Goal: Find specific fact: Find specific fact

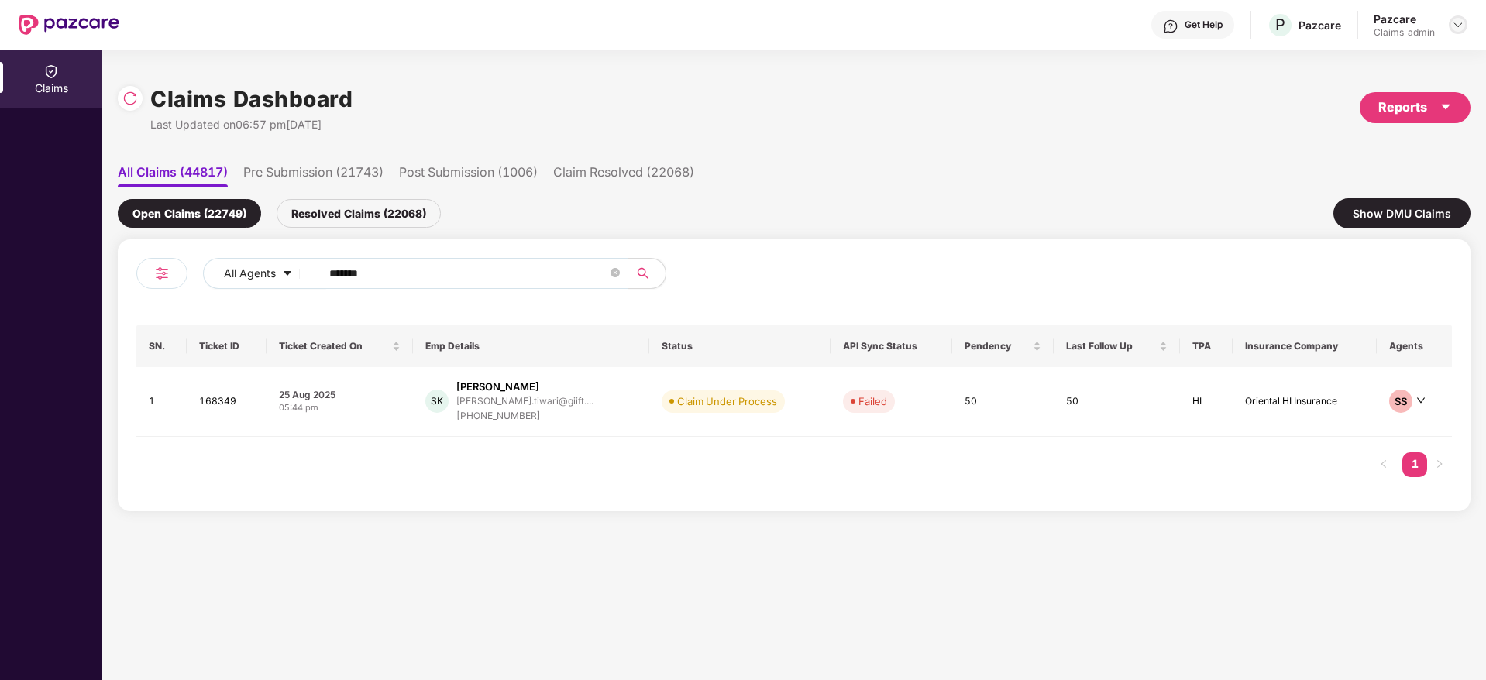
click at [1458, 30] on img at bounding box center [1458, 25] width 12 height 12
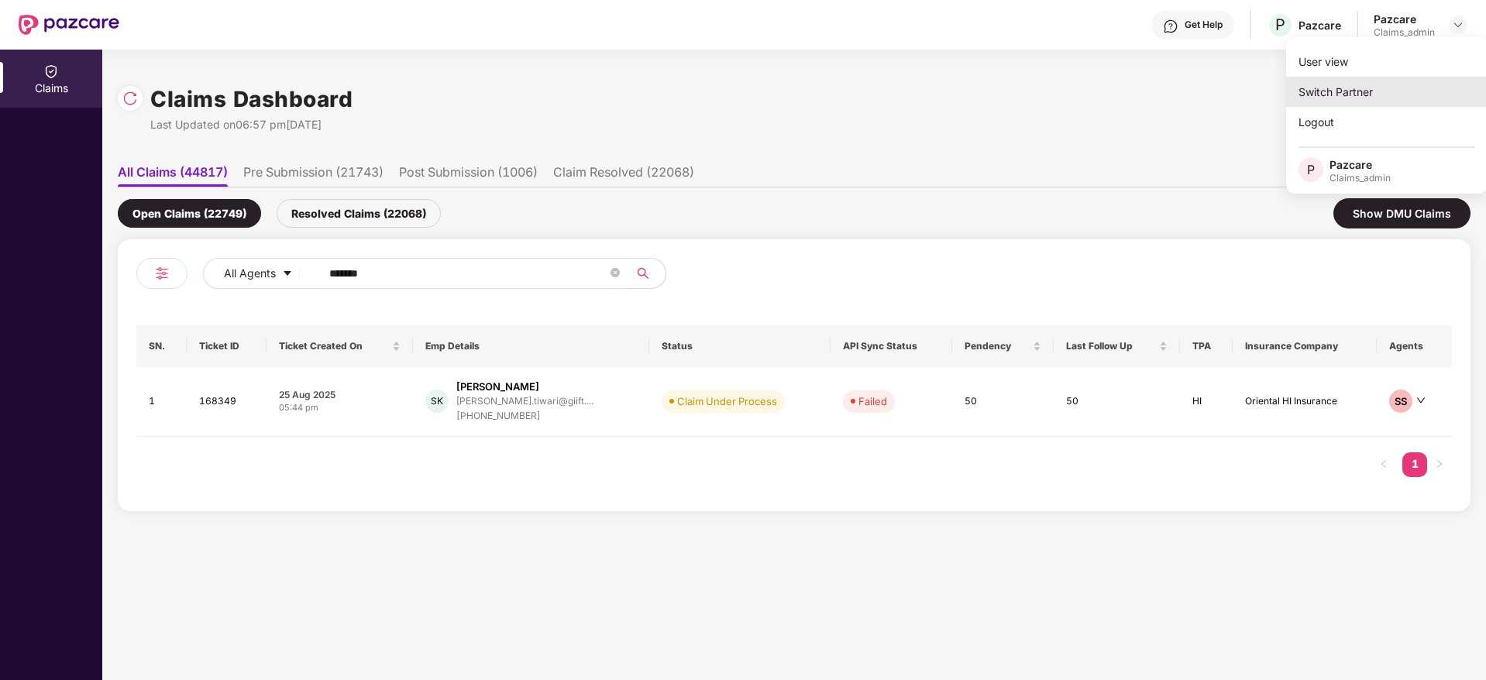
click at [1324, 89] on div "Switch Partner" at bounding box center [1386, 92] width 201 height 30
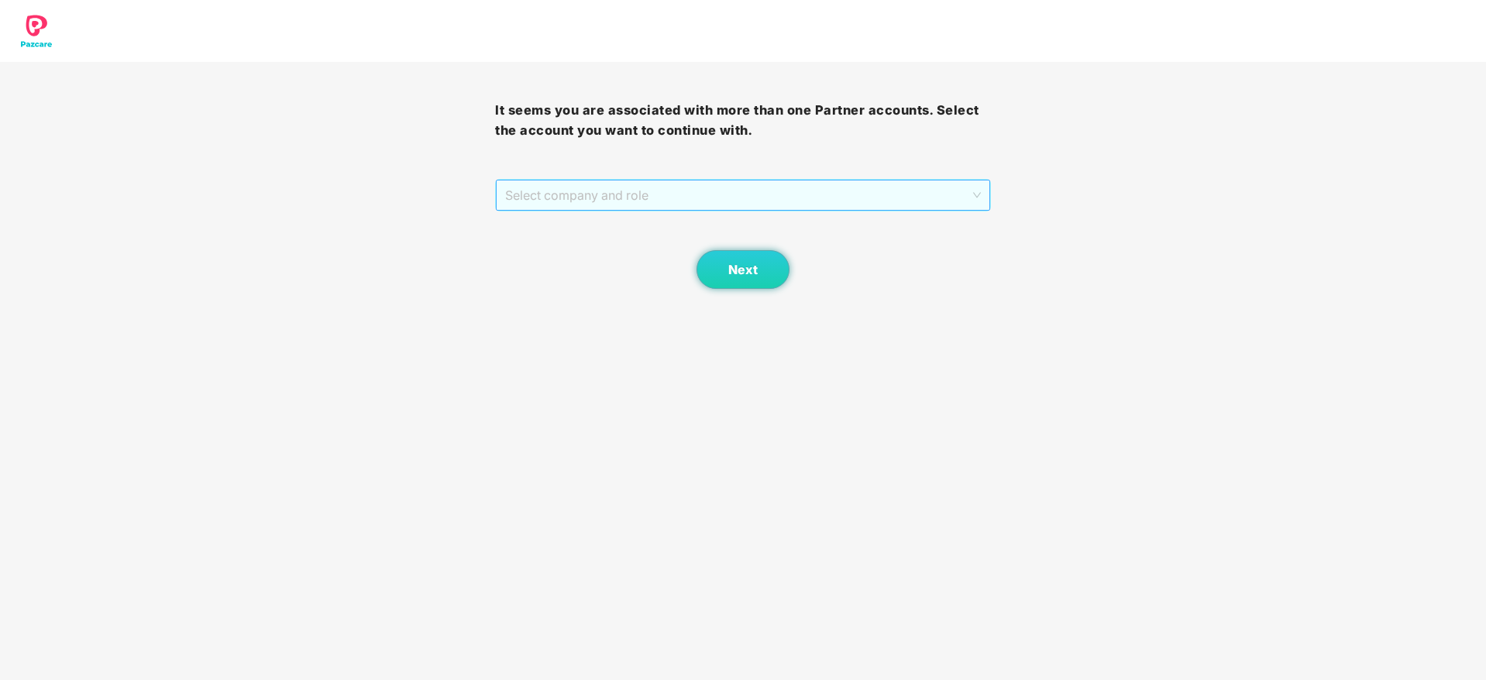
click at [615, 205] on span "Select company and role" at bounding box center [742, 195] width 475 height 29
click at [730, 276] on span "Next" at bounding box center [742, 270] width 29 height 15
click at [607, 198] on span "Select company and role" at bounding box center [742, 195] width 475 height 29
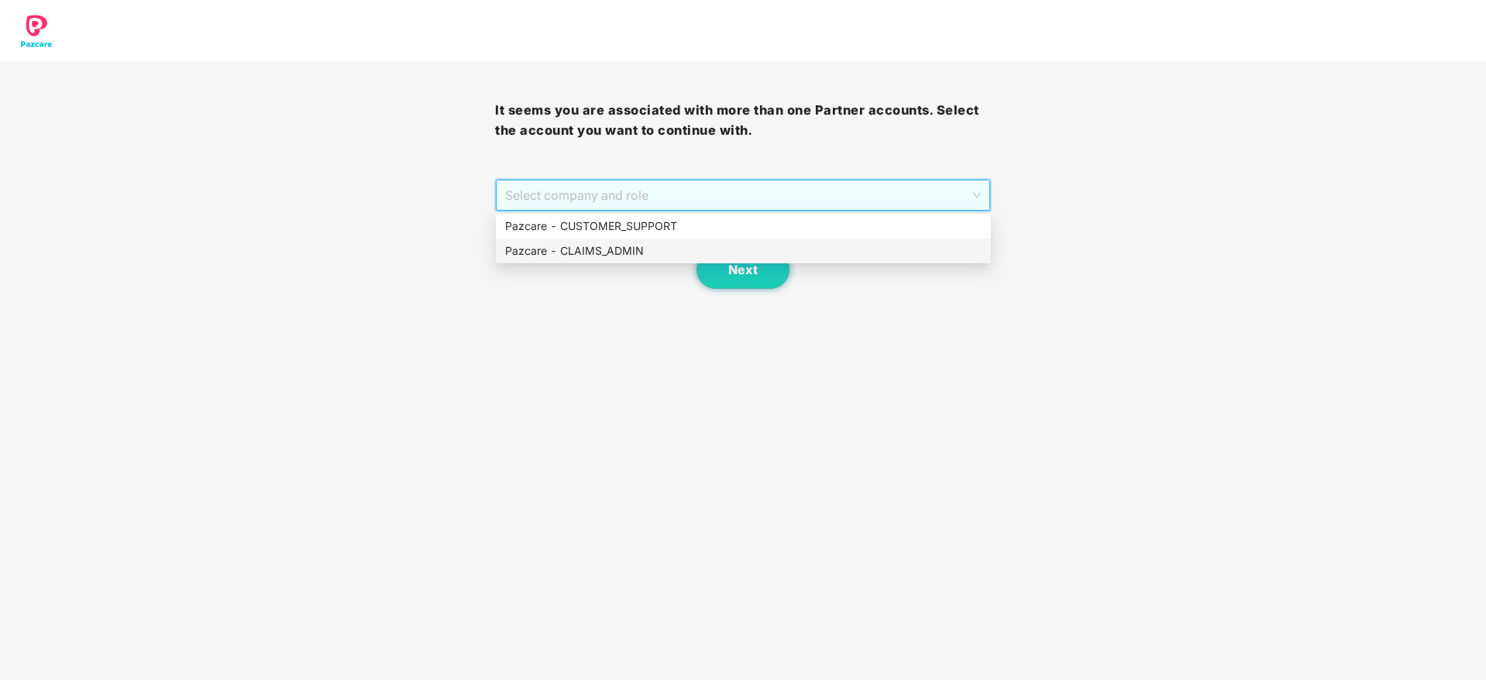
click at [631, 246] on div "Pazcare - CLAIMS_ADMIN" at bounding box center [743, 251] width 476 height 17
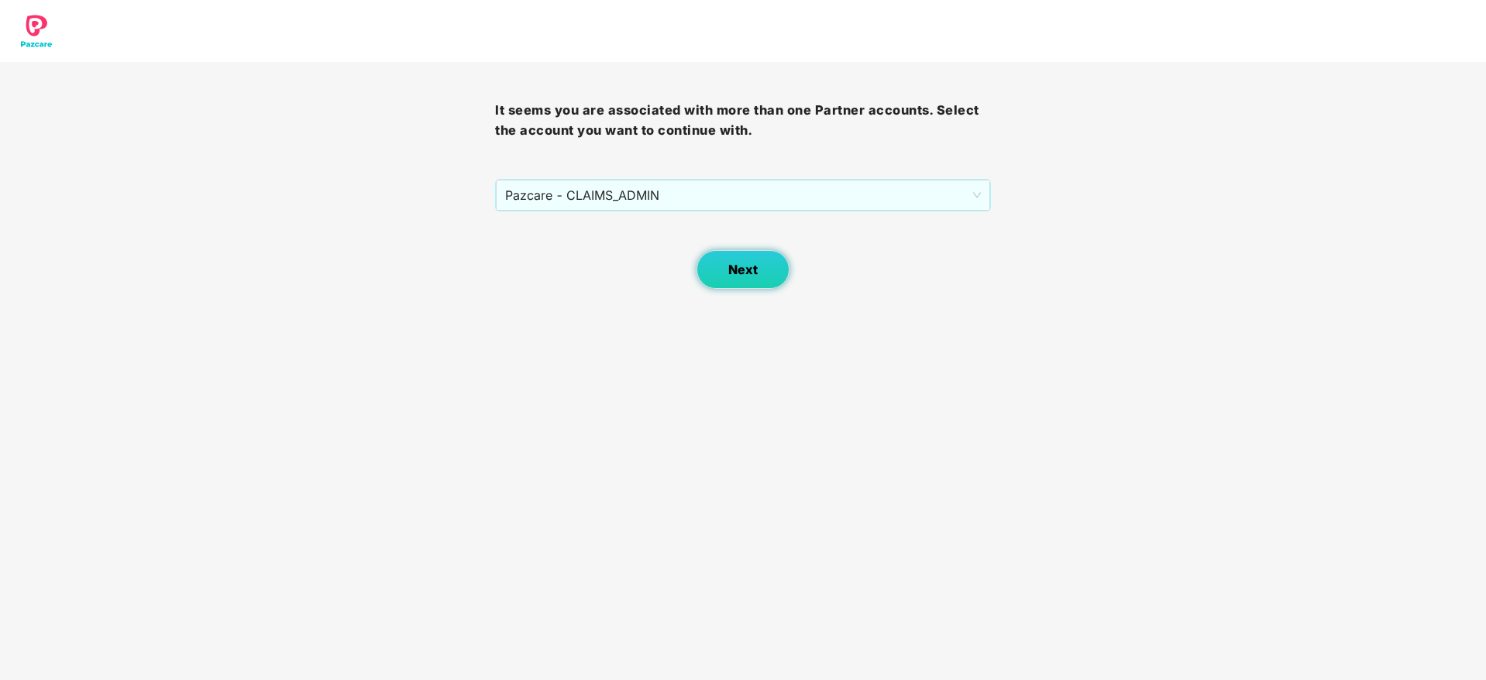
click at [726, 263] on button "Next" at bounding box center [743, 269] width 93 height 39
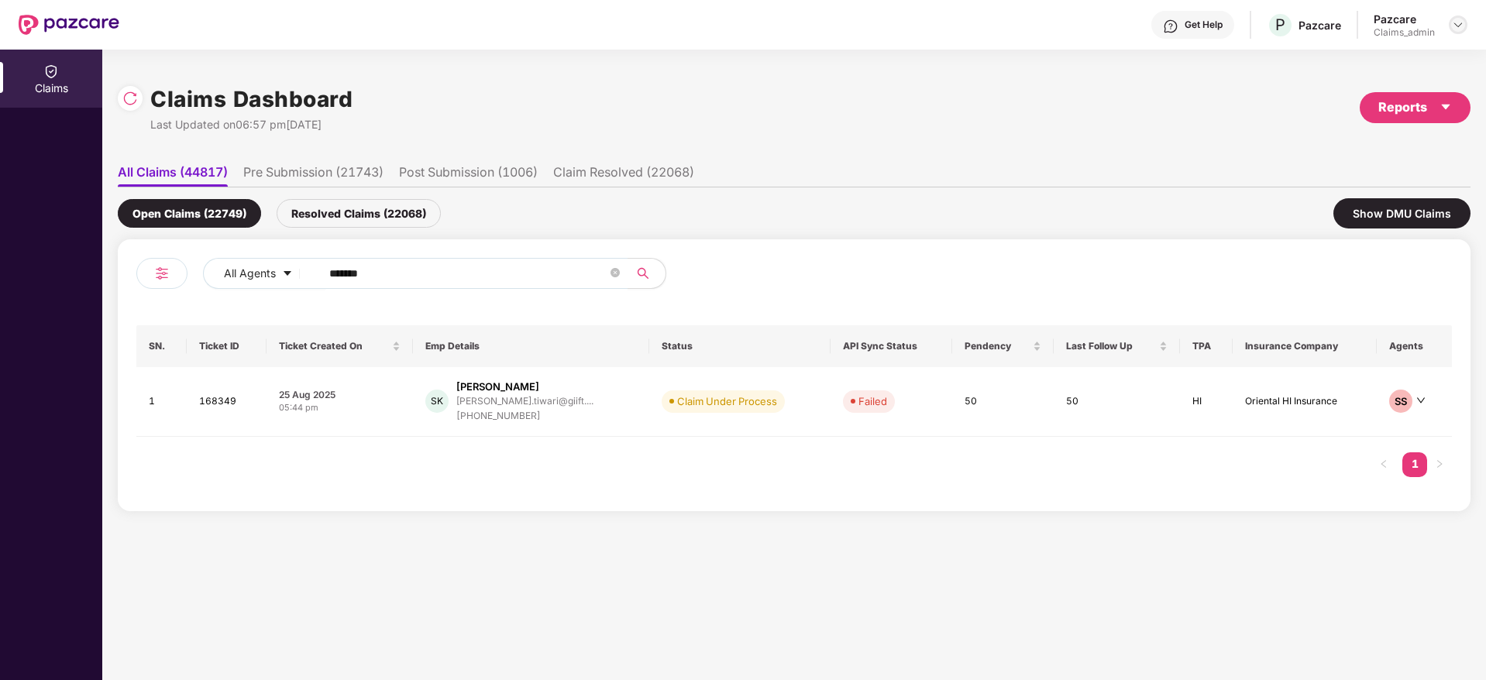
click at [1453, 25] on img at bounding box center [1458, 25] width 12 height 12
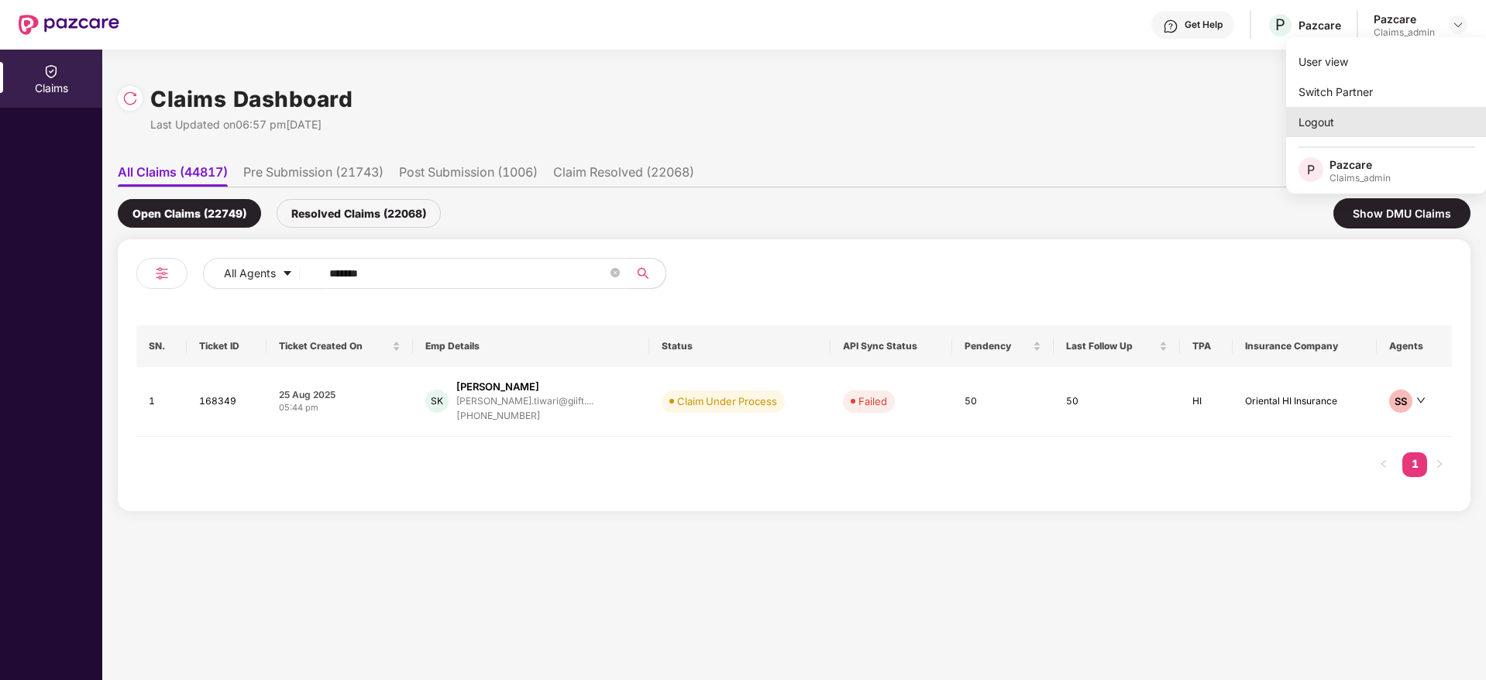
click at [1337, 129] on div "Logout" at bounding box center [1386, 122] width 201 height 30
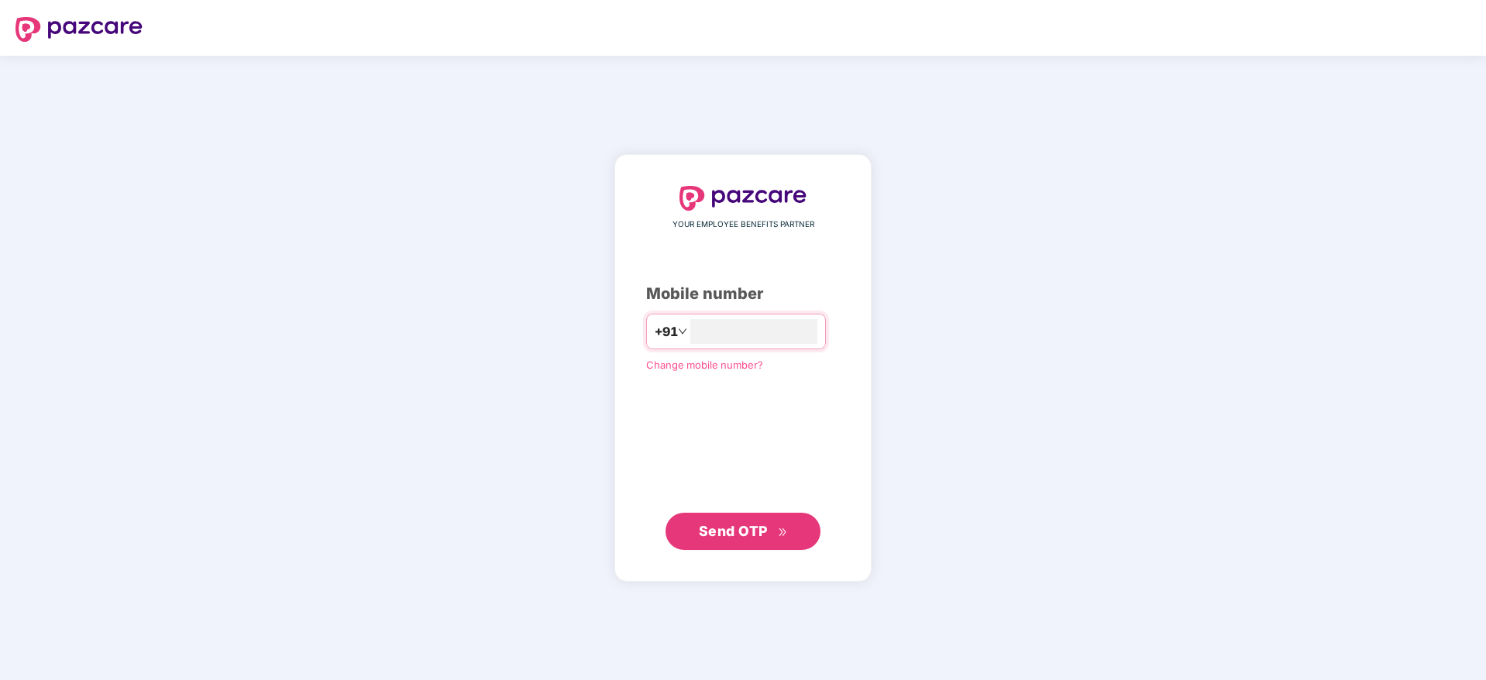
type input "**********"
click at [755, 535] on span "Send OTP" at bounding box center [733, 531] width 69 height 16
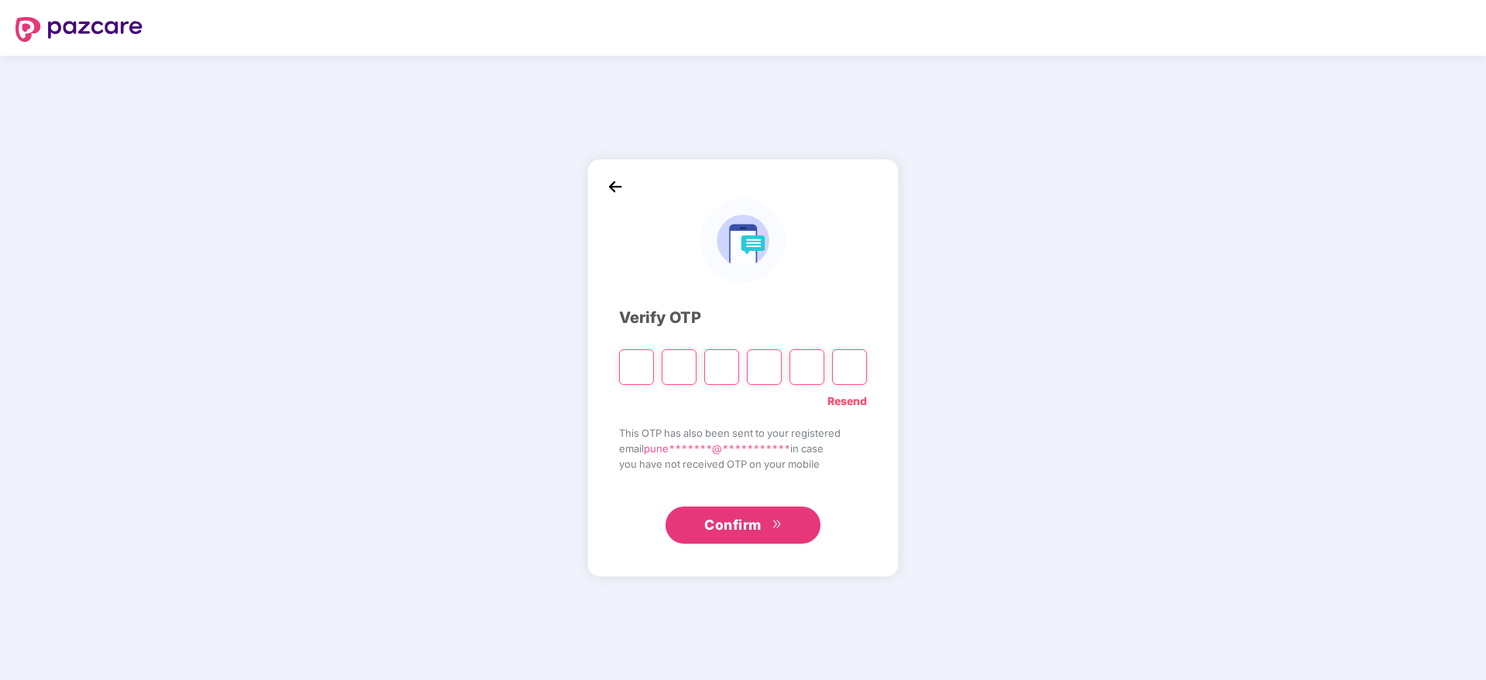
type input "*"
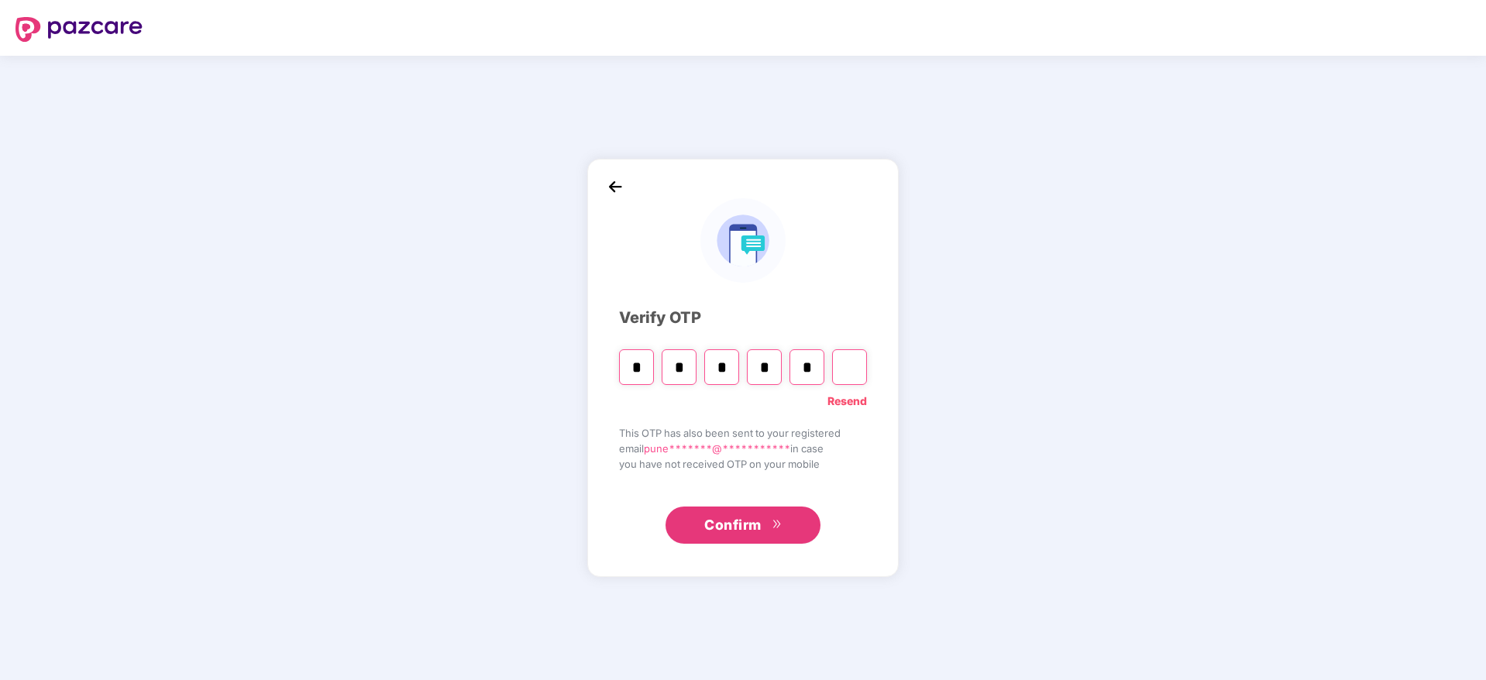
type input "*"
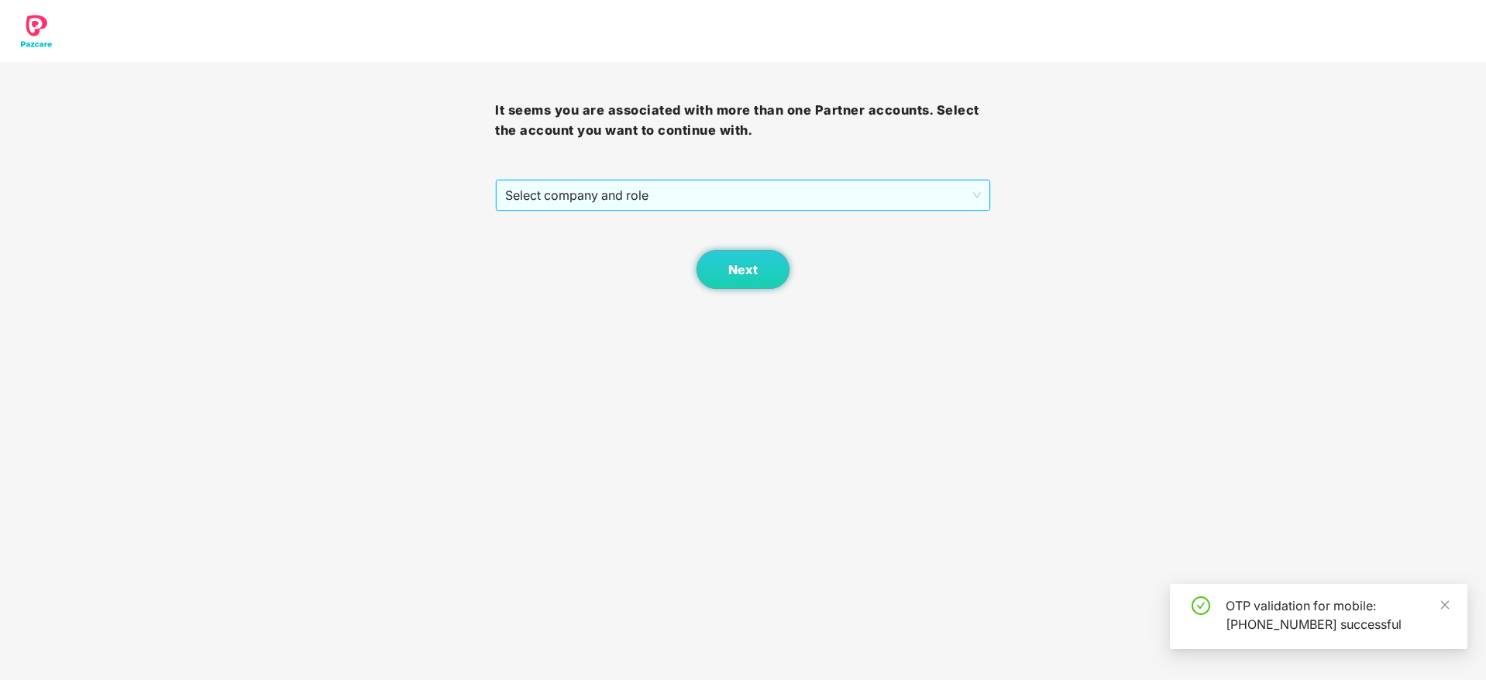
click at [709, 191] on span "Select company and role" at bounding box center [742, 195] width 475 height 29
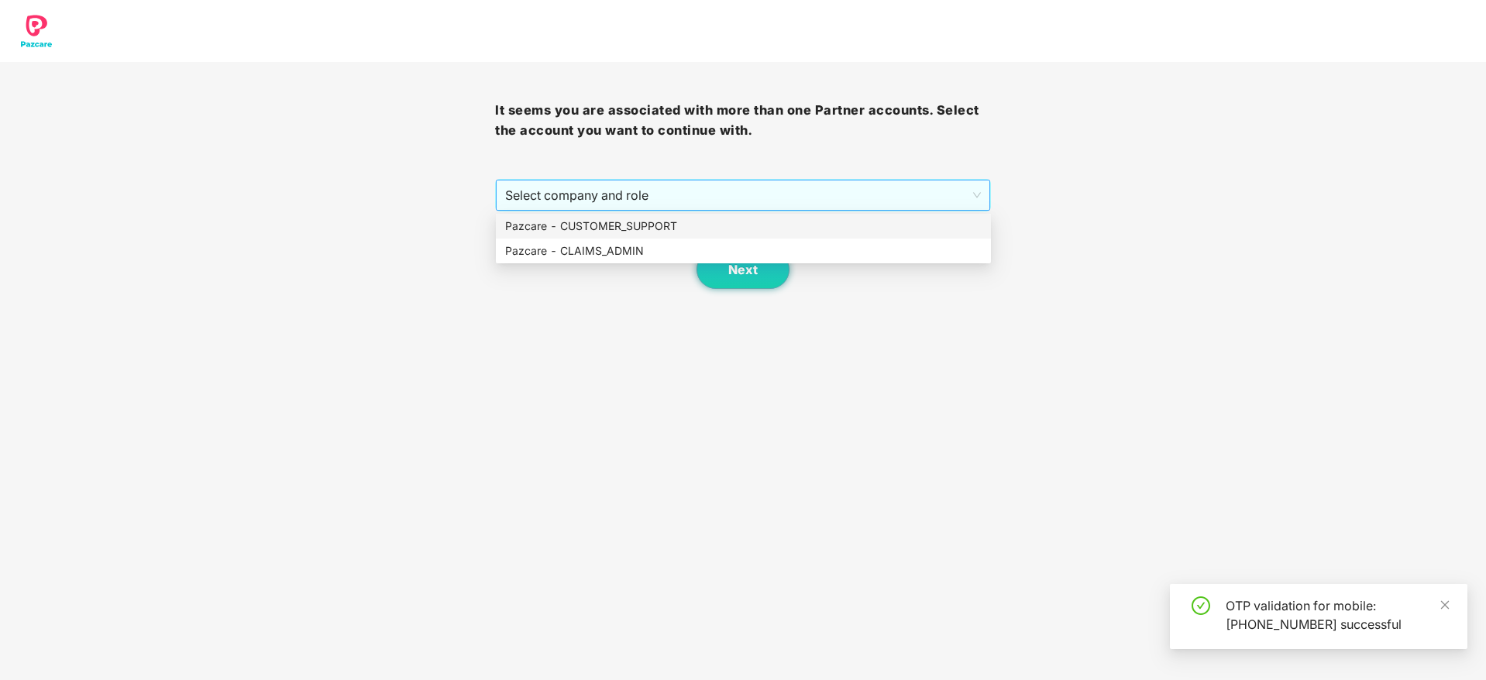
click at [670, 201] on span "Select company and role" at bounding box center [742, 195] width 475 height 29
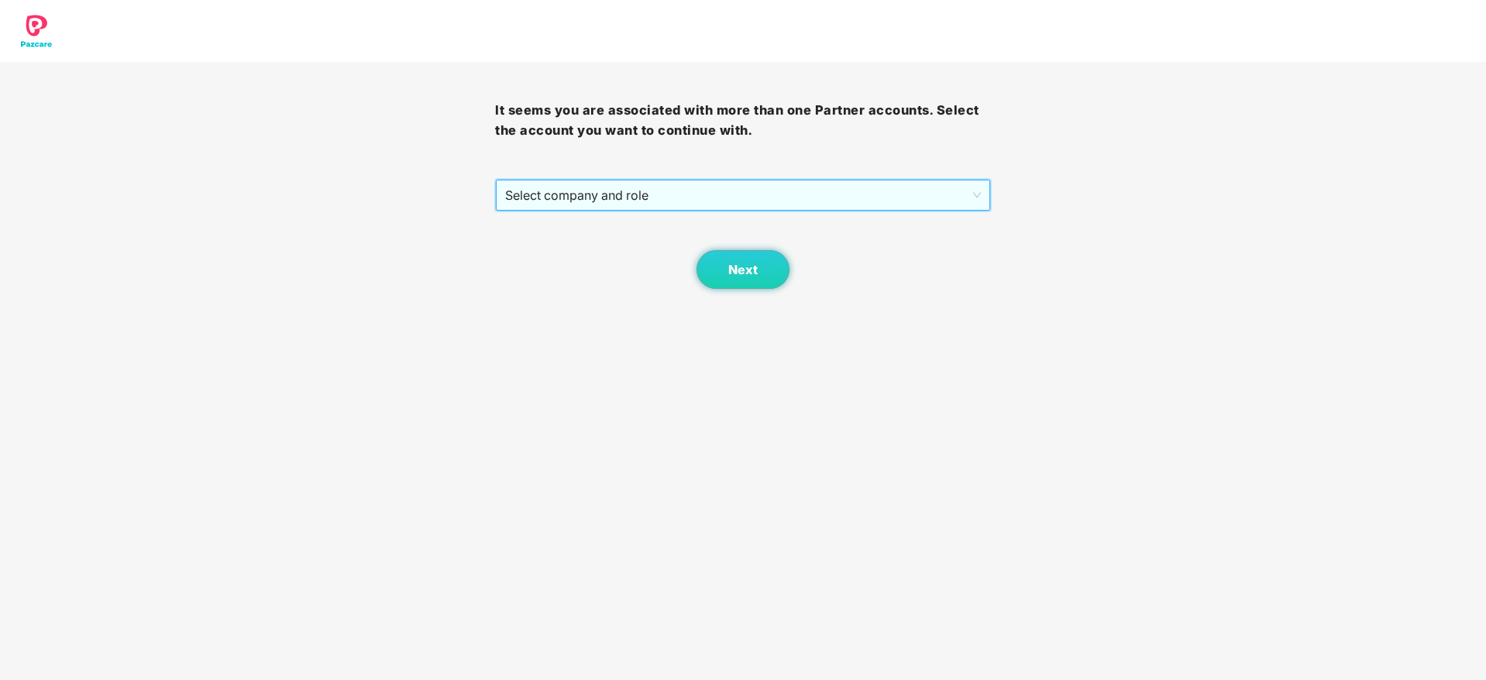
click at [666, 194] on span "Select company and role" at bounding box center [742, 195] width 475 height 29
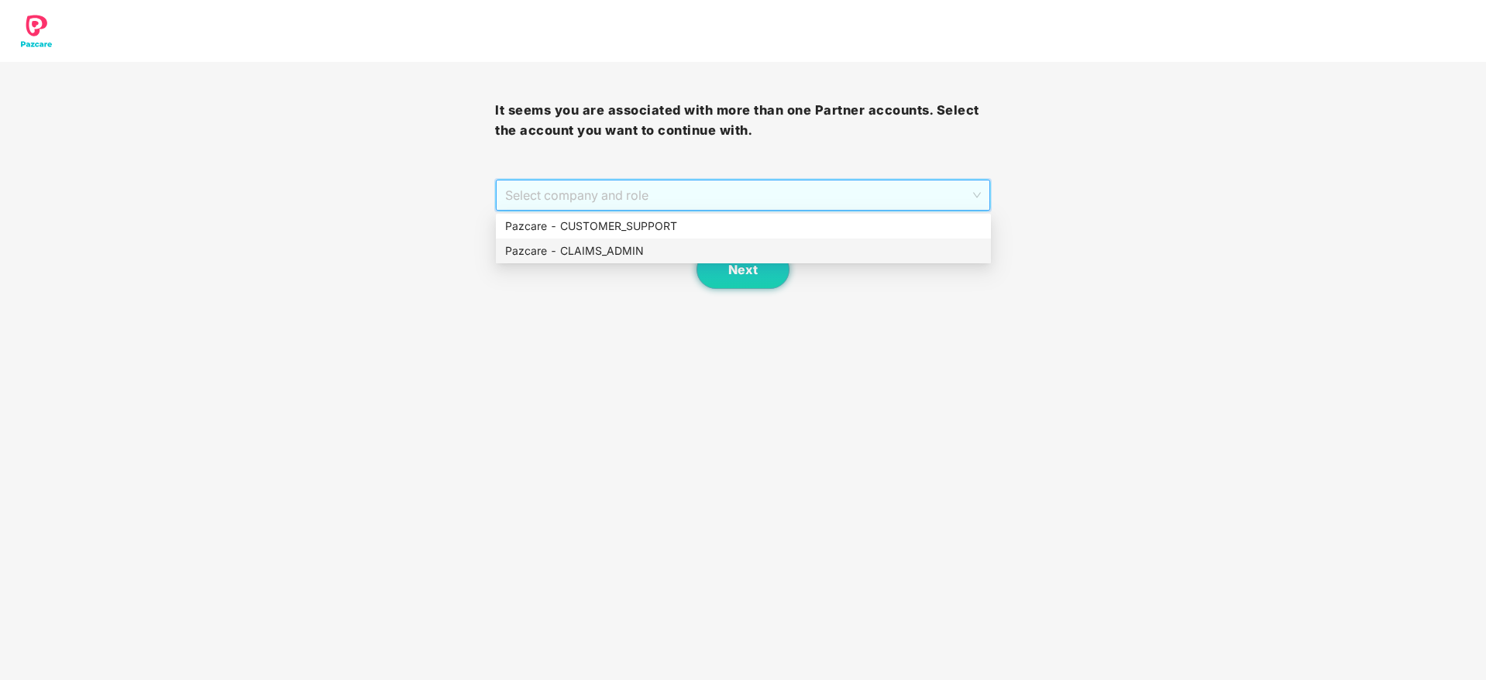
click at [655, 250] on div "Pazcare - CLAIMS_ADMIN" at bounding box center [743, 251] width 476 height 17
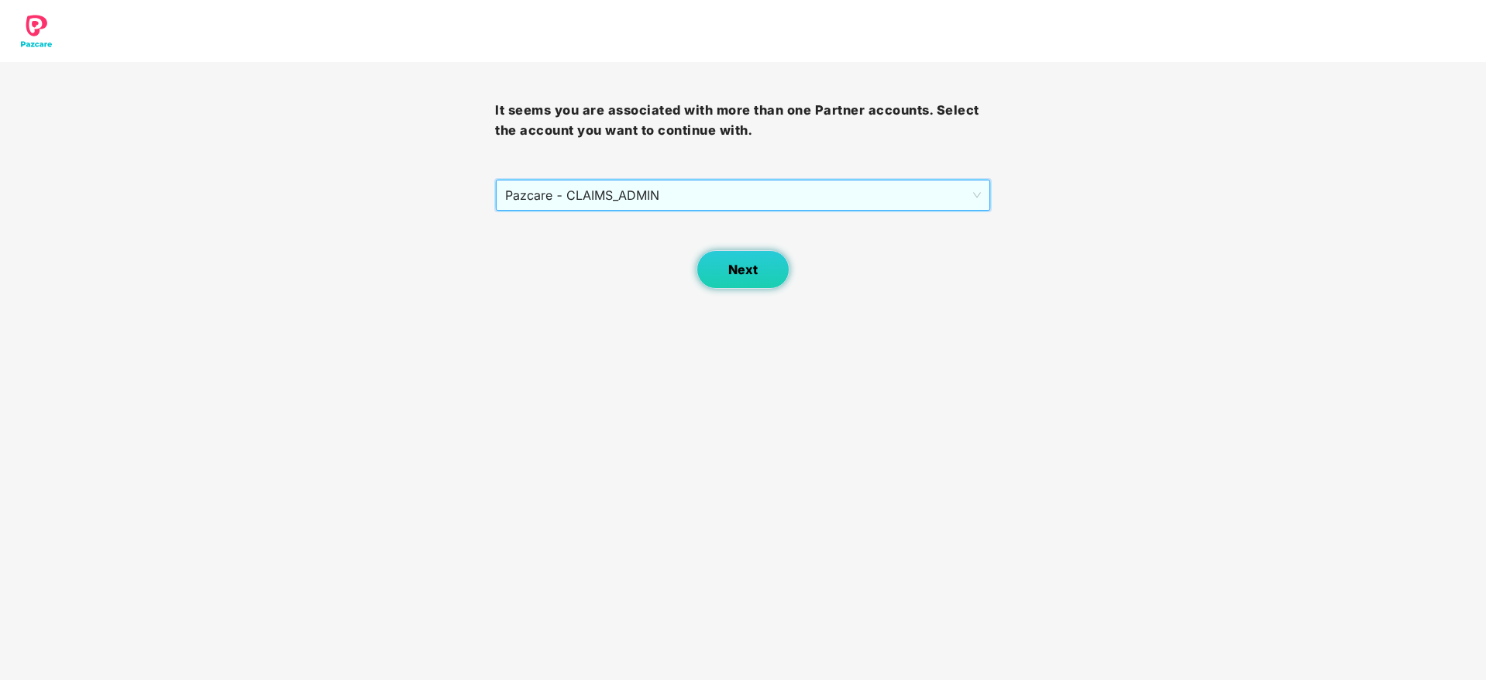
click at [724, 279] on button "Next" at bounding box center [743, 269] width 93 height 39
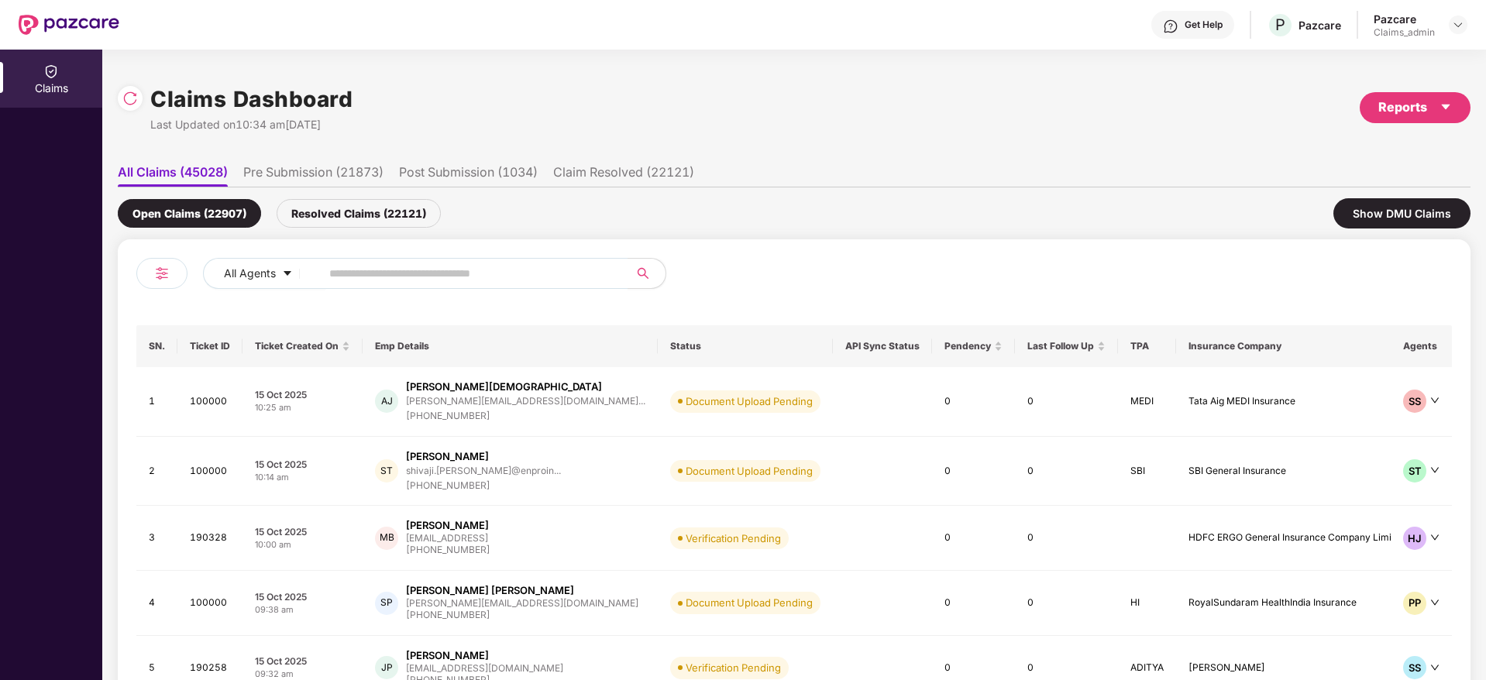
click at [848, 157] on ul "All Claims (45028) Pre Submission (21873) Post Submission (1034) Claim Resolved…" at bounding box center [794, 172] width 1353 height 31
click at [454, 271] on input "text" at bounding box center [468, 273] width 278 height 23
paste input "******"
type input "******"
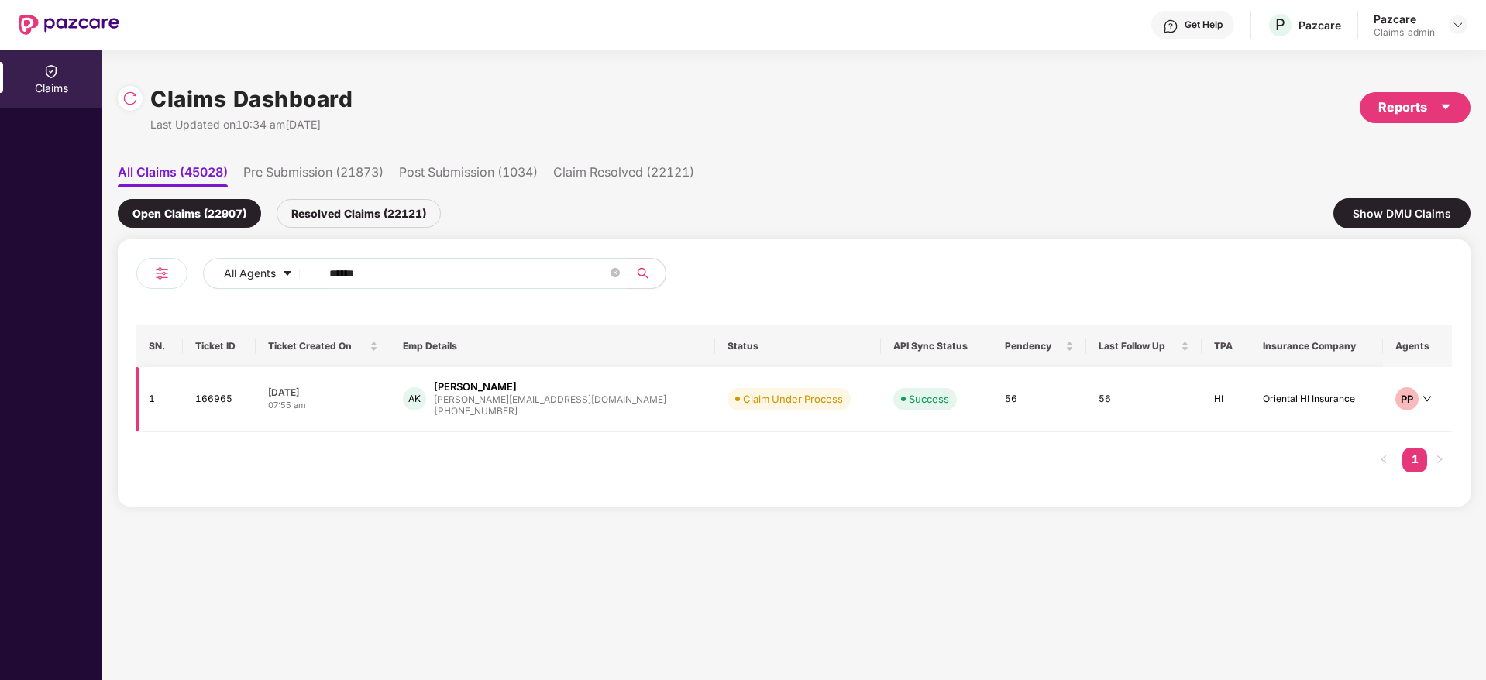
click at [608, 406] on div "AK Ashish Kumar ashishk@playsimple.in +919534926873" at bounding box center [552, 400] width 299 height 40
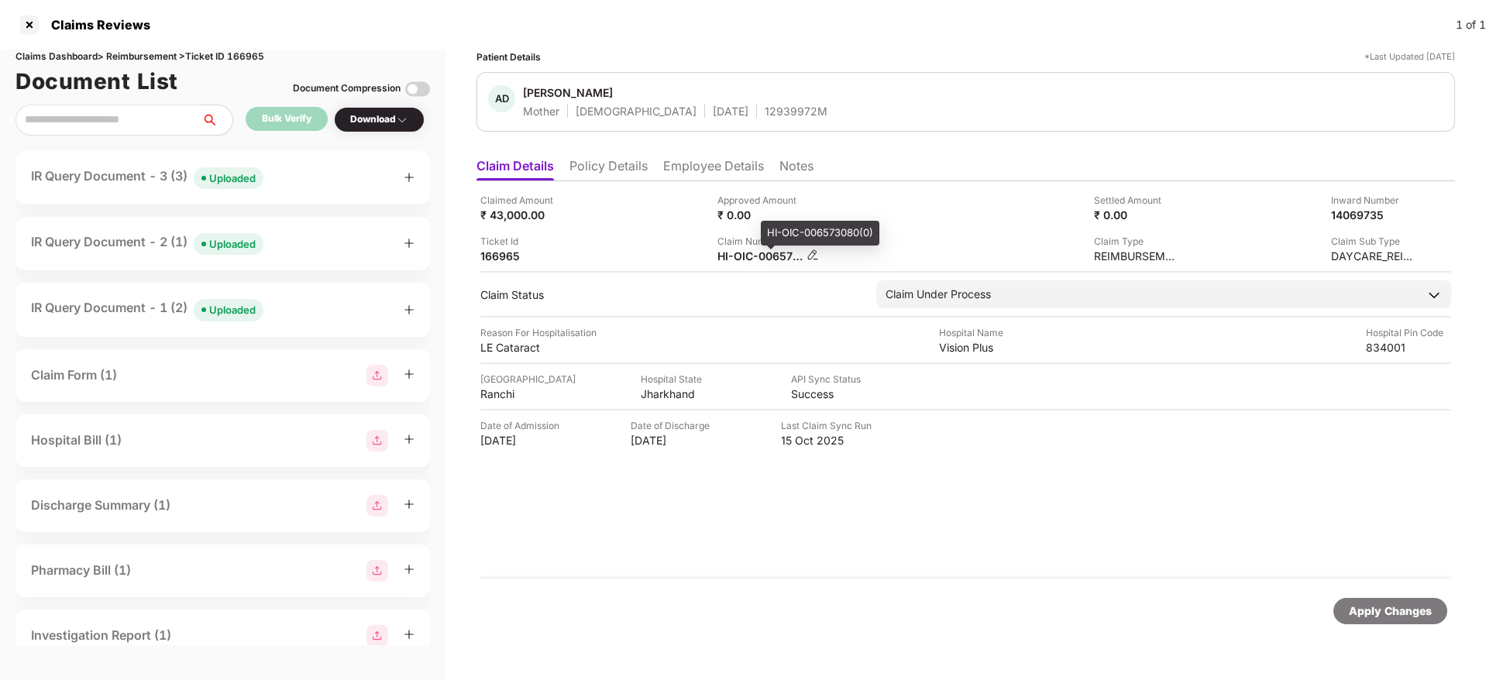
click at [761, 260] on div "HI-OIC-006573080(0)" at bounding box center [759, 256] width 85 height 15
copy div
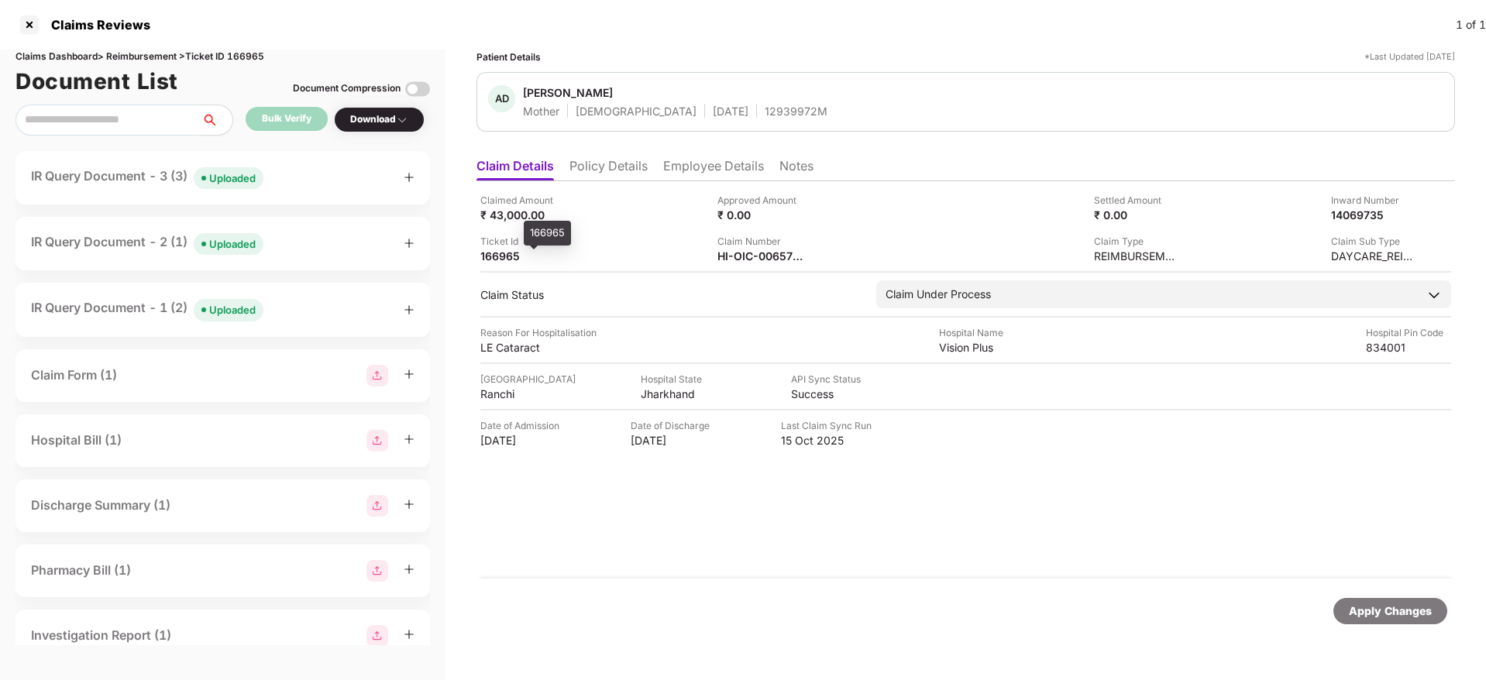
click at [507, 253] on div "166965" at bounding box center [522, 256] width 85 height 15
copy div "166965"
